Goal: Task Accomplishment & Management: Manage account settings

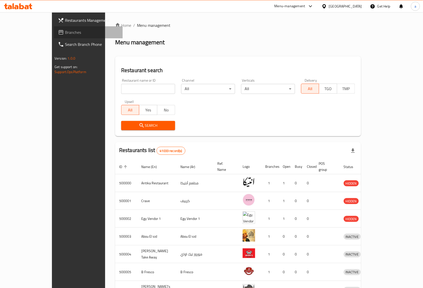
click at [65, 34] on span "Branches" at bounding box center [92, 32] width 54 height 6
click at [121, 89] on input "search" at bounding box center [148, 89] width 54 height 10
paste input "777030"
type input "777030"
click at [353, 4] on div "Egypt" at bounding box center [345, 7] width 33 height 6
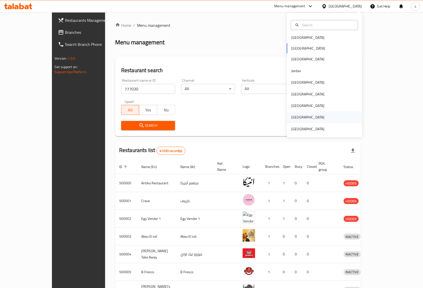
scroll to position [3, 0]
click at [297, 84] on div "[GEOGRAPHIC_DATA]" at bounding box center [307, 83] width 41 height 12
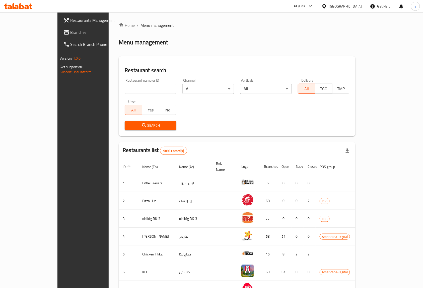
click at [59, 36] on link "Branches" at bounding box center [93, 32] width 69 height 12
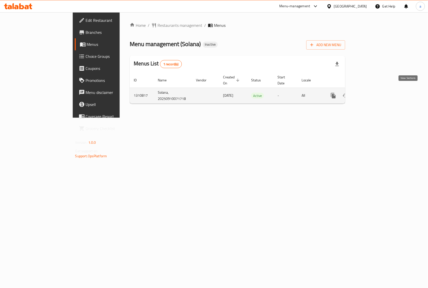
click at [373, 93] on icon "enhanced table" at bounding box center [370, 96] width 6 height 6
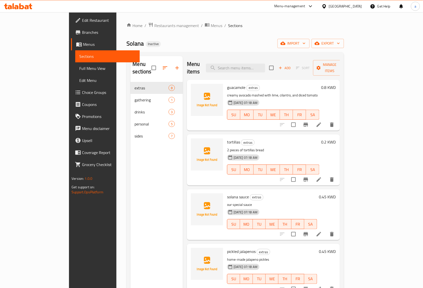
click at [79, 67] on span "Full Menu View" at bounding box center [107, 68] width 56 height 6
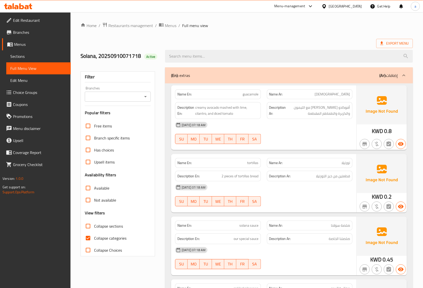
click at [111, 238] on span "Collapse categories" at bounding box center [110, 239] width 32 height 6
click at [94, 238] on input "Collapse categories" at bounding box center [88, 239] width 12 height 12
checkbox input "false"
click at [108, 224] on span "Collapse sections" at bounding box center [108, 227] width 29 height 6
click at [94, 223] on input "Collapse sections" at bounding box center [88, 227] width 12 height 12
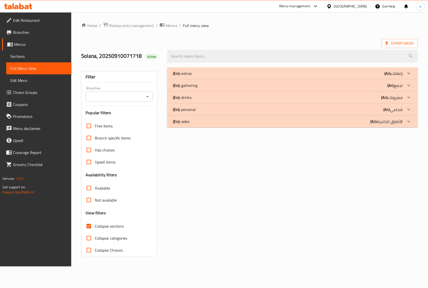
click at [244, 77] on div "(En): extras (Ar): إضافات" at bounding box center [292, 73] width 251 height 12
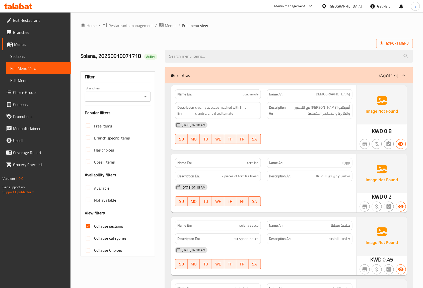
click at [244, 77] on div "(En): extras (Ar): إضافات" at bounding box center [284, 75] width 227 height 6
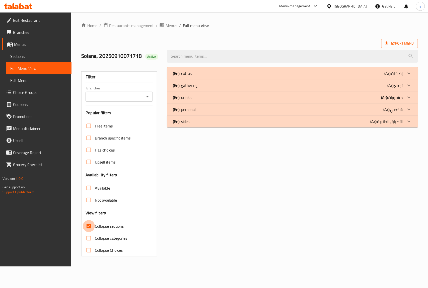
click at [95, 229] on input "Collapse sections" at bounding box center [89, 227] width 12 height 12
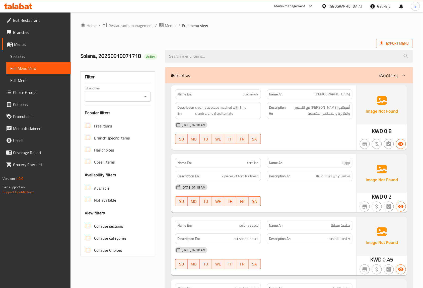
click at [100, 225] on span "Collapse sections" at bounding box center [108, 227] width 29 height 6
click at [94, 225] on input "Collapse sections" at bounding box center [88, 227] width 12 height 12
checkbox input "true"
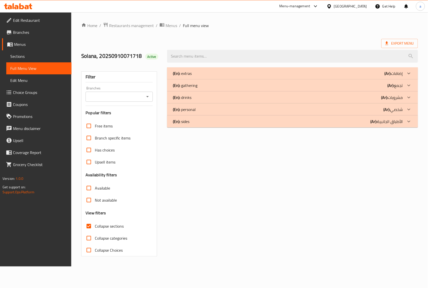
click at [185, 120] on p "(En): sides" at bounding box center [181, 122] width 17 height 6
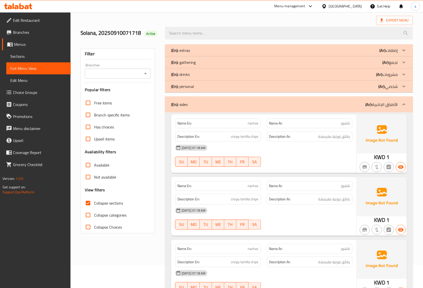
scroll to position [33, 0]
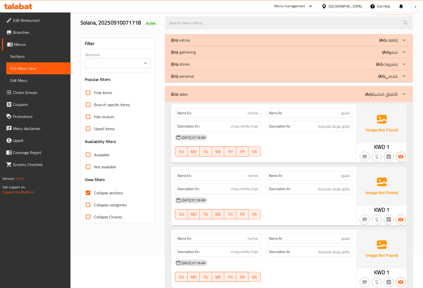
click at [310, 99] on div "(En): sides (Ar): الأطباق الجانبية" at bounding box center [289, 94] width 248 height 16
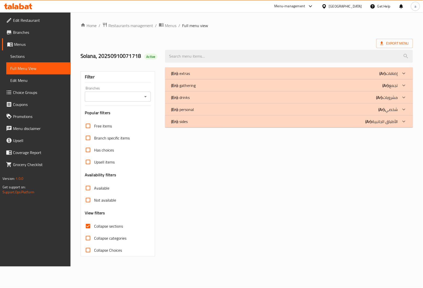
scroll to position [0, 0]
click at [271, 77] on div "(En): extras (Ar): إضافات" at bounding box center [288, 73] width 230 height 6
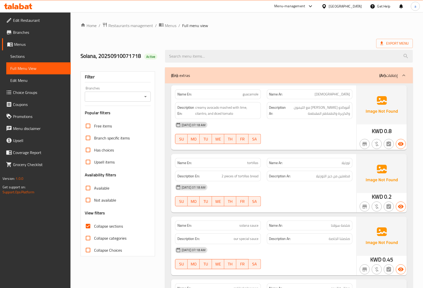
click at [308, 73] on div "(En): extras (Ar): إضافات" at bounding box center [284, 75] width 227 height 6
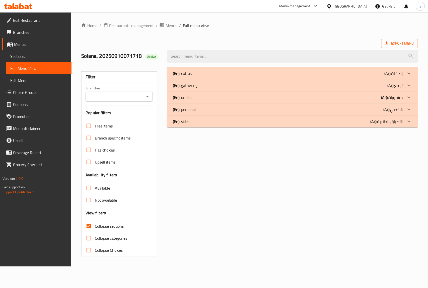
click at [237, 85] on div "(En): gathering (Ar): تجمع" at bounding box center [288, 86] width 230 height 6
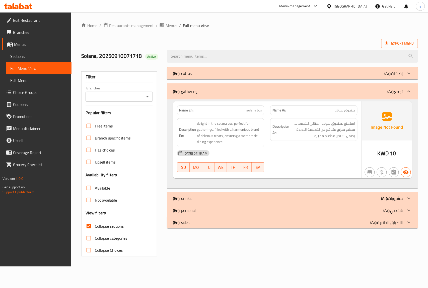
click at [207, 93] on div "(En): gathering (Ar): تجمع" at bounding box center [288, 92] width 230 height 6
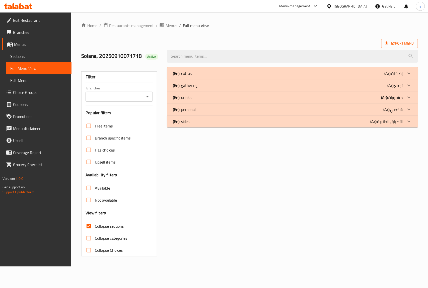
click at [205, 113] on div "(En): personal (Ar): شخصي" at bounding box center [288, 110] width 230 height 6
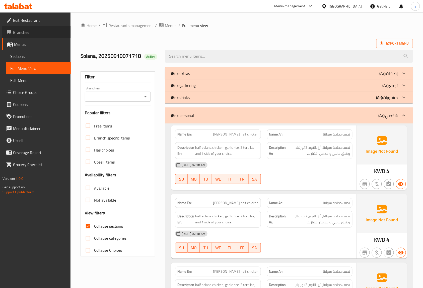
click at [35, 32] on span "Branches" at bounding box center [40, 32] width 54 height 6
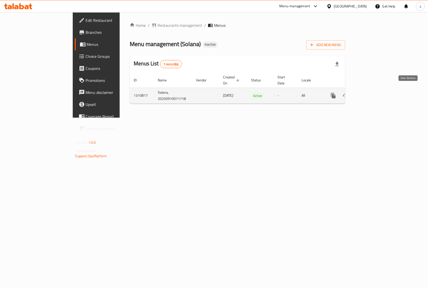
click at [372, 94] on icon "enhanced table" at bounding box center [369, 96] width 5 height 5
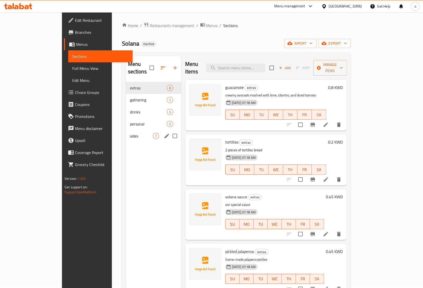
click at [126, 130] on div "sides 7" at bounding box center [153, 136] width 55 height 12
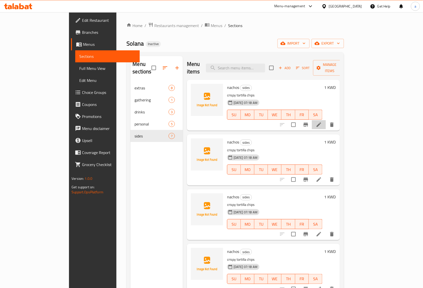
click at [326, 121] on li at bounding box center [319, 124] width 14 height 9
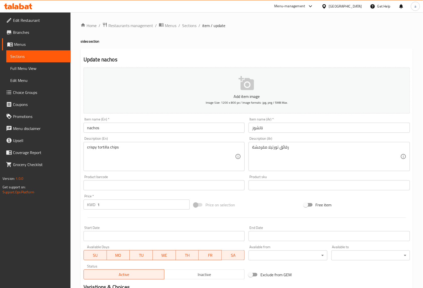
click at [21, 57] on span "Sections" at bounding box center [38, 56] width 56 height 6
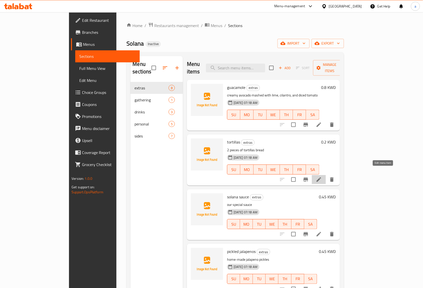
click at [322, 177] on icon at bounding box center [319, 180] width 6 height 6
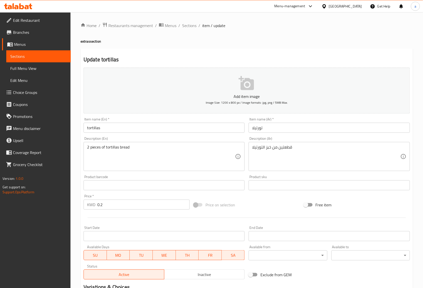
click at [29, 56] on span "Sections" at bounding box center [38, 56] width 56 height 6
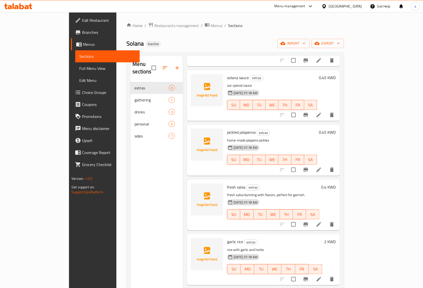
scroll to position [134, 0]
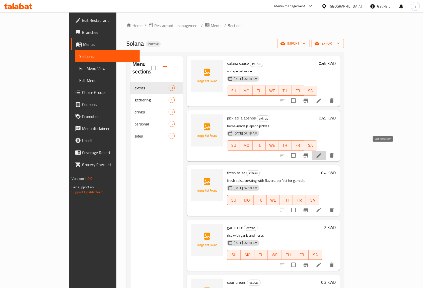
click at [322, 153] on icon at bounding box center [319, 156] width 6 height 6
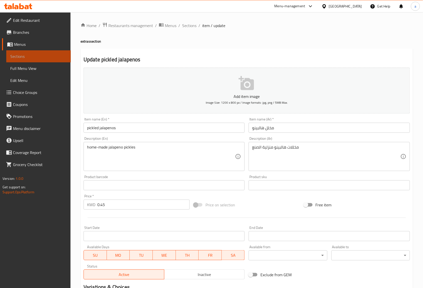
click at [38, 59] on span "Sections" at bounding box center [38, 56] width 56 height 6
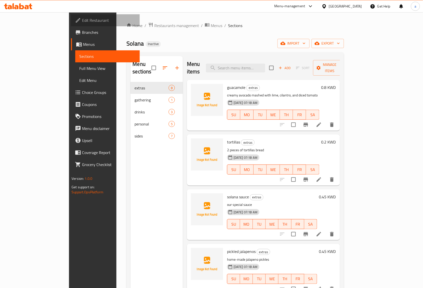
click at [82, 21] on span "Edit Restaurant" at bounding box center [109, 20] width 54 height 6
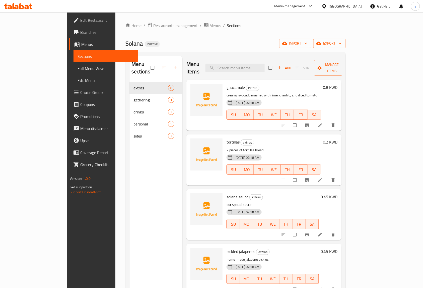
click at [74, 73] on link "Full Menu View" at bounding box center [106, 68] width 64 height 12
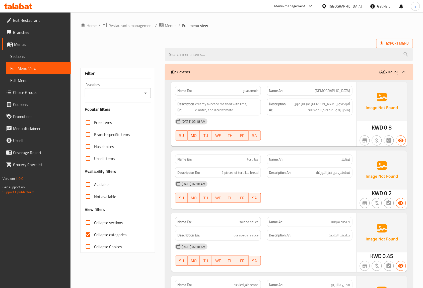
click at [102, 238] on span "Collapse categories" at bounding box center [110, 235] width 32 height 6
click at [94, 238] on input "Collapse categories" at bounding box center [88, 235] width 12 height 12
checkbox input "false"
click at [103, 228] on label "Collapse sections" at bounding box center [102, 223] width 41 height 12
click at [94, 228] on input "Collapse sections" at bounding box center [88, 223] width 12 height 12
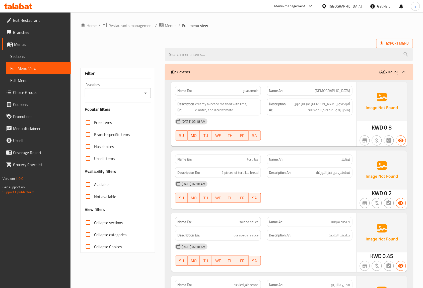
checkbox input "true"
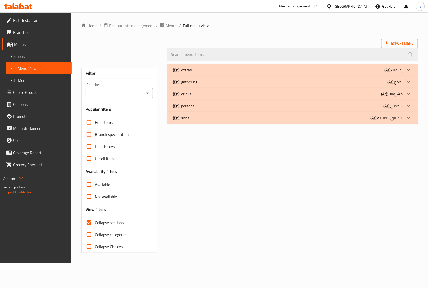
click at [224, 72] on div "(En): extras (Ar): إضافات" at bounding box center [288, 70] width 230 height 6
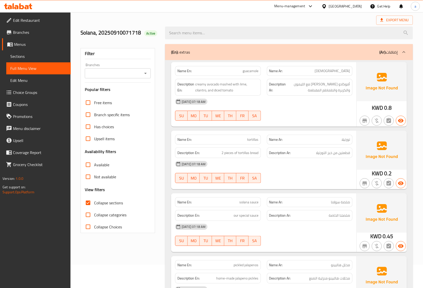
scroll to position [33, 0]
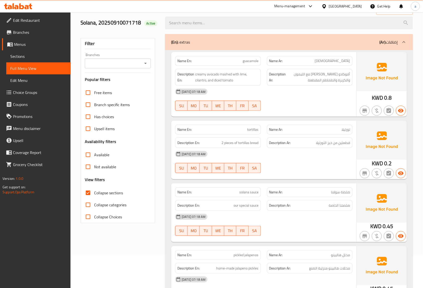
click at [192, 36] on div "(En): extras (Ar): إضافات" at bounding box center [289, 42] width 248 height 16
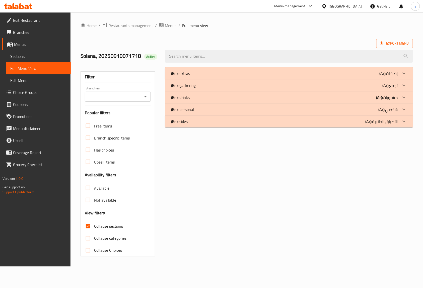
scroll to position [0, 0]
click at [196, 99] on div "(En): drinks (Ar): مشروبات" at bounding box center [288, 98] width 230 height 6
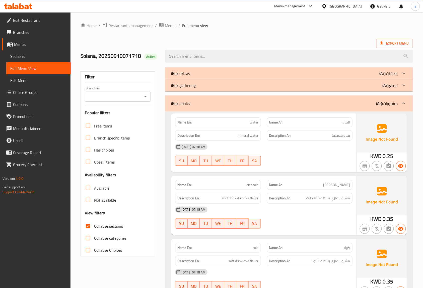
scroll to position [58, 0]
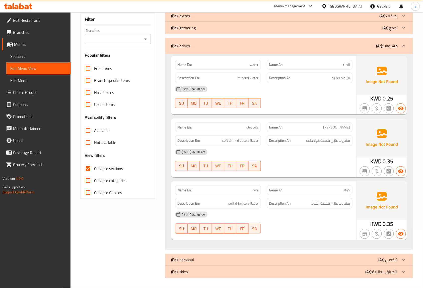
click at [252, 45] on div "(En): drinks (Ar): مشروبات" at bounding box center [284, 46] width 227 height 6
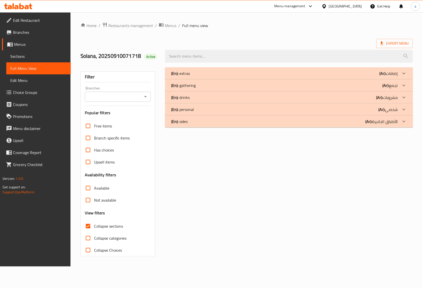
scroll to position [0, 0]
click at [215, 122] on div "(En): sides (Ar): الأطباق الجانبية" at bounding box center [288, 122] width 230 height 6
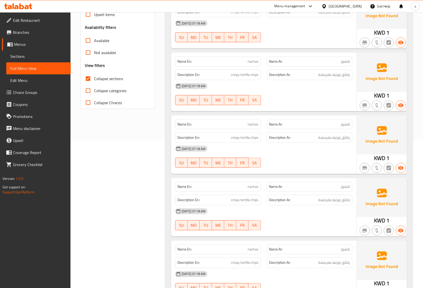
scroll to position [33, 0]
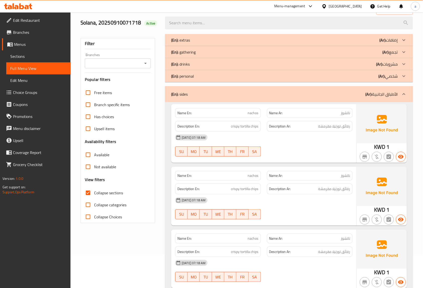
click at [198, 96] on div "(En): sides (Ar): الأطباق الجانبية" at bounding box center [284, 94] width 227 height 6
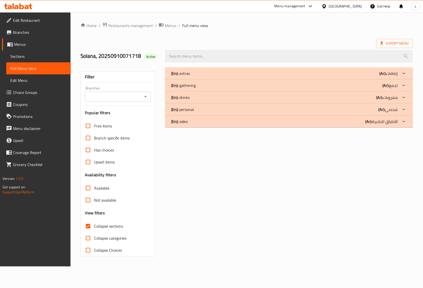
scroll to position [0, 0]
click at [28, 40] on link "Menus" at bounding box center [36, 44] width 69 height 12
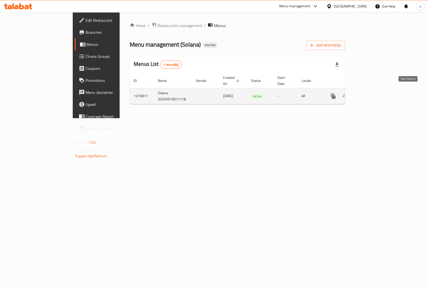
click at [373, 93] on icon "enhanced table" at bounding box center [370, 96] width 6 height 6
